Goal: Information Seeking & Learning: Learn about a topic

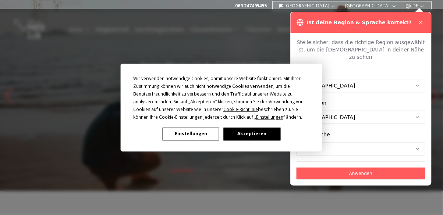
click at [257, 137] on button "Akzeptieren" at bounding box center [252, 134] width 57 height 13
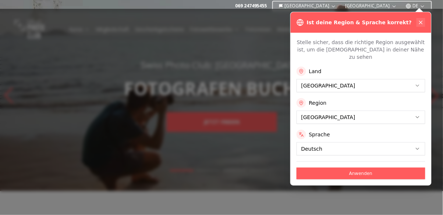
click at [421, 22] on icon at bounding box center [420, 22] width 3 height 3
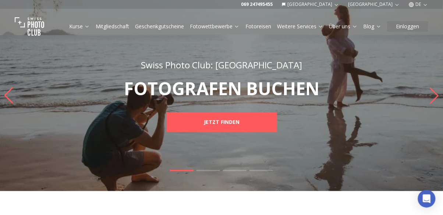
click at [353, 26] on icon at bounding box center [355, 27] width 6 height 6
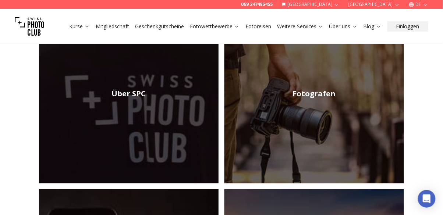
scroll to position [149, 0]
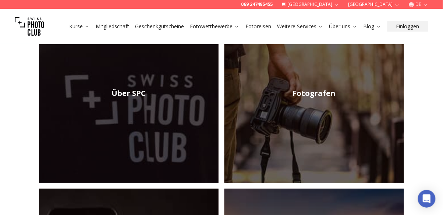
click at [354, 120] on img at bounding box center [314, 94] width 180 height 180
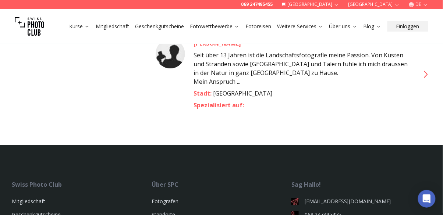
scroll to position [1687, 0]
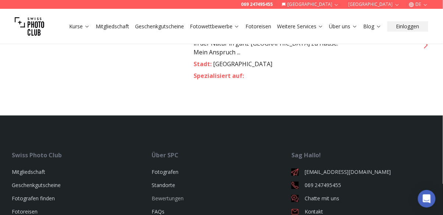
click at [172, 195] on link "Bewertungen" at bounding box center [168, 198] width 32 height 7
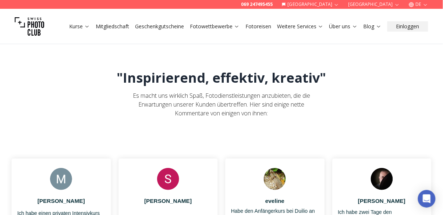
click at [304, 26] on link "Weitere Services" at bounding box center [300, 26] width 46 height 7
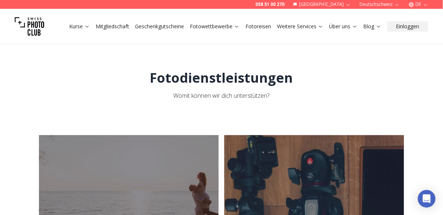
click at [306, 29] on link "Weitere Services" at bounding box center [300, 26] width 46 height 7
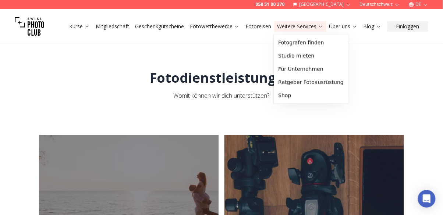
click at [259, 28] on link "Fotoreisen" at bounding box center [258, 26] width 26 height 7
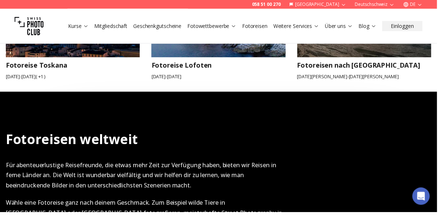
scroll to position [878, 0]
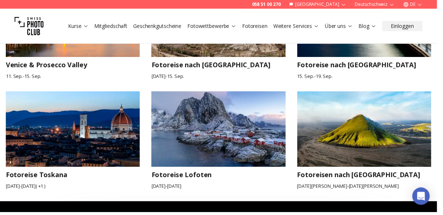
scroll to position [752, 0]
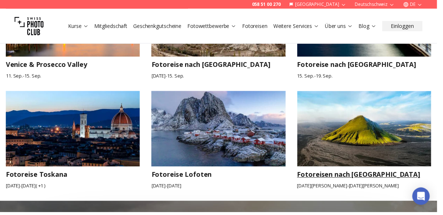
click at [361, 131] on img at bounding box center [369, 130] width 136 height 77
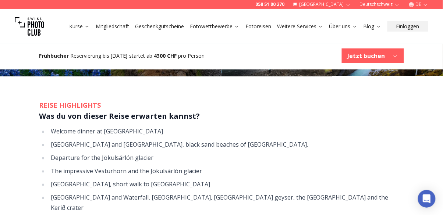
scroll to position [820, 0]
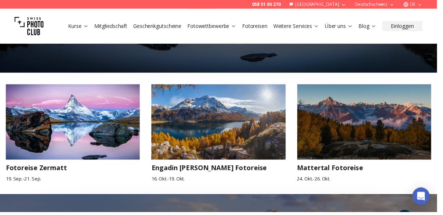
scroll to position [315, 0]
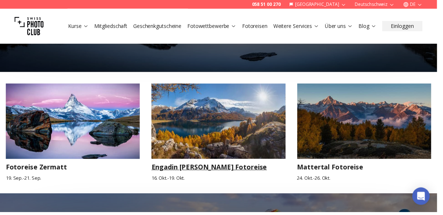
click at [243, 132] on img at bounding box center [221, 123] width 136 height 77
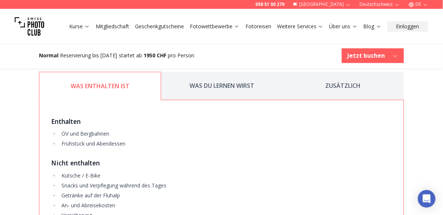
scroll to position [923, 0]
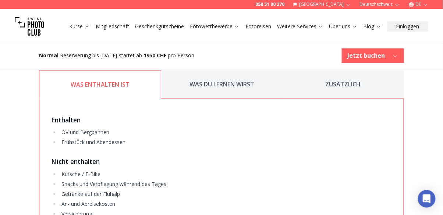
click at [243, 87] on button "WAS DU LERNEN WIRST" at bounding box center [221, 85] width 121 height 28
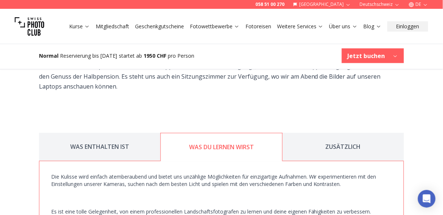
scroll to position [860, 0]
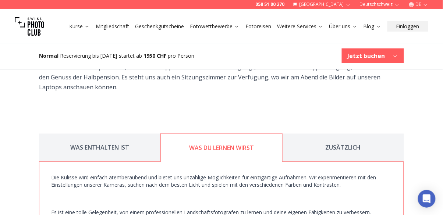
click at [346, 150] on button "ZUSÄTZLICH" at bounding box center [343, 148] width 121 height 28
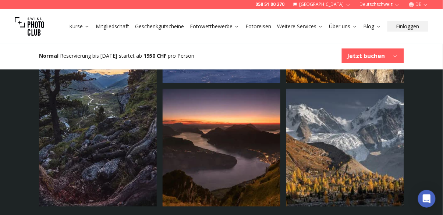
scroll to position [1367, 0]
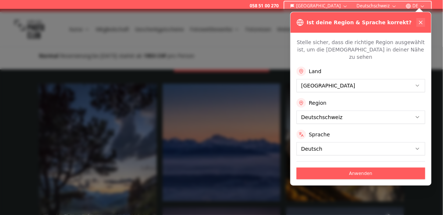
click at [421, 22] on icon at bounding box center [421, 23] width 6 height 6
